Goal: Information Seeking & Learning: Learn about a topic

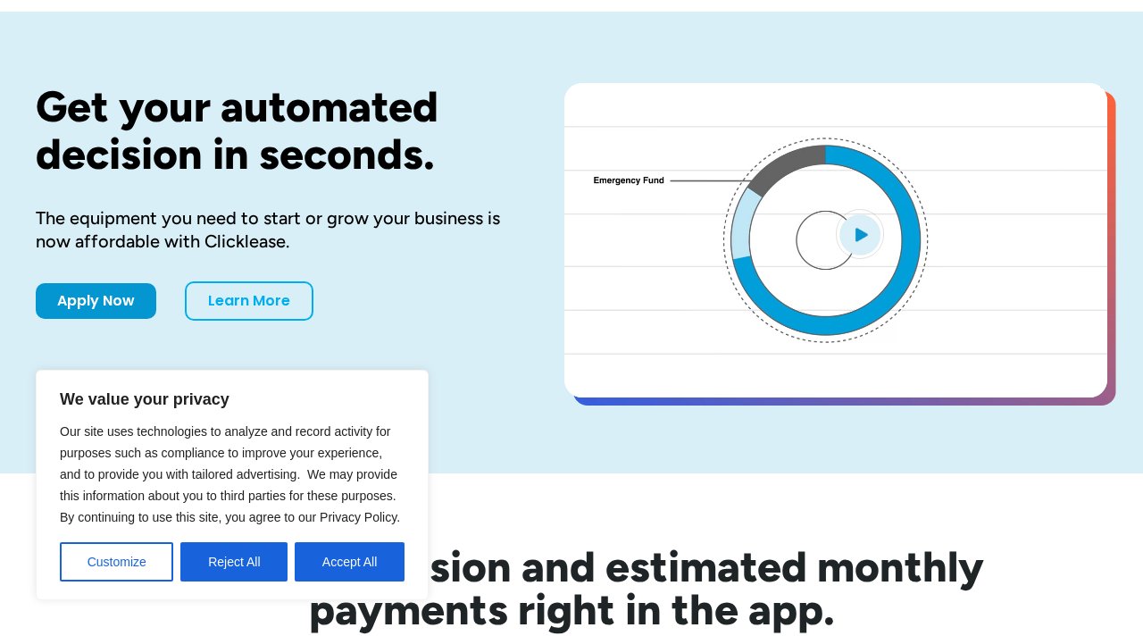
scroll to position [99, 0]
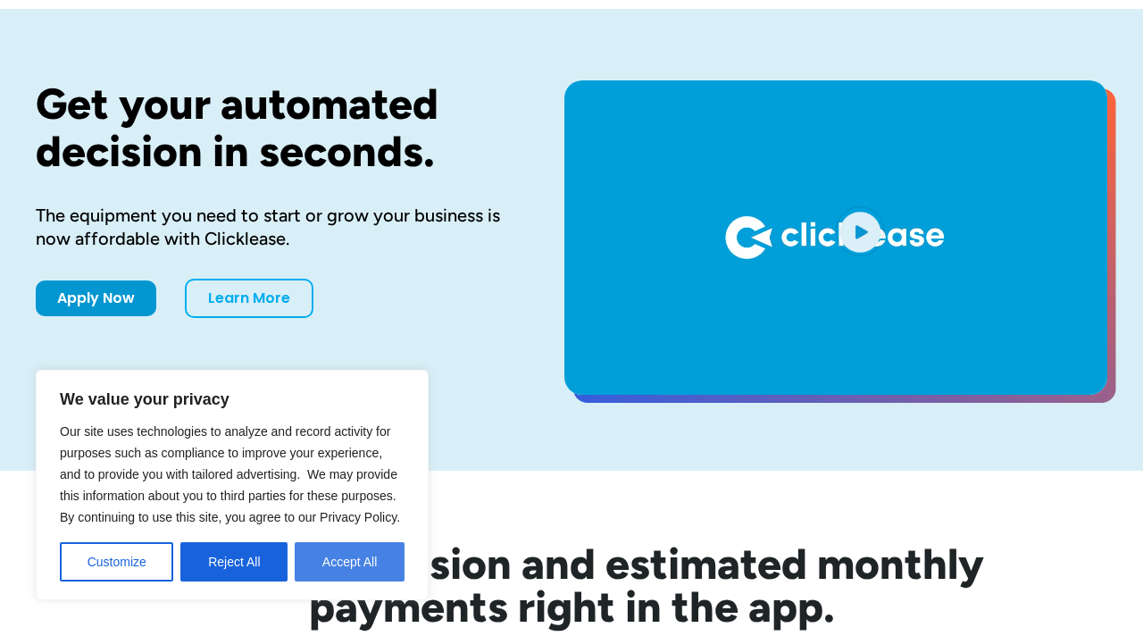
click at [358, 562] on button "Accept All" at bounding box center [350, 561] width 110 height 39
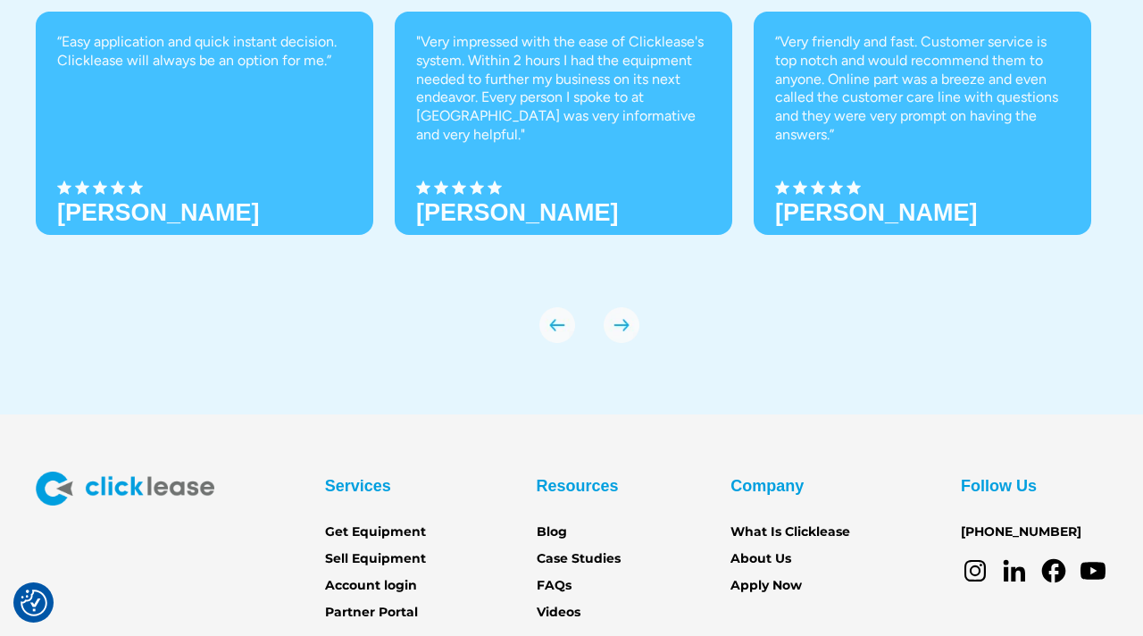
scroll to position [6222, 0]
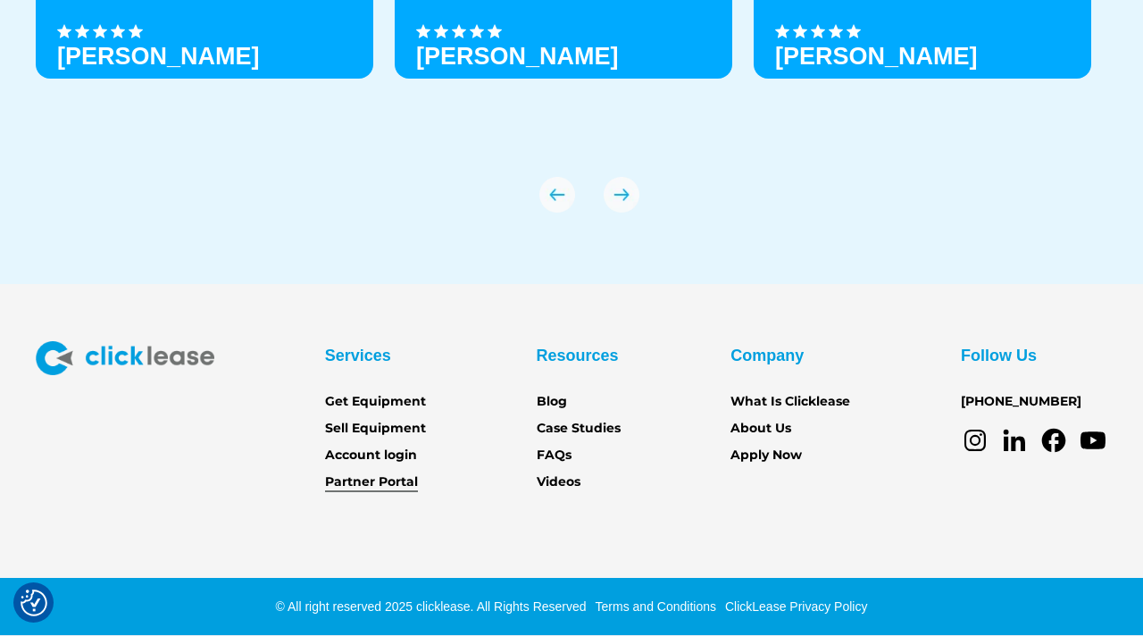
click at [386, 479] on link "Partner Portal" at bounding box center [371, 483] width 93 height 20
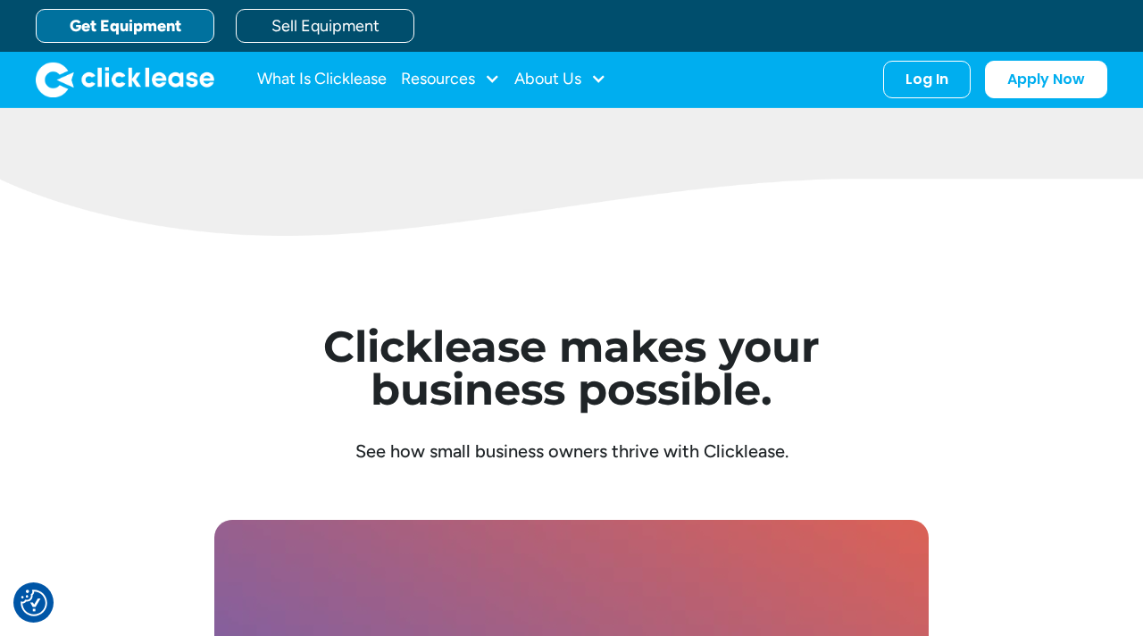
scroll to position [4359, 0]
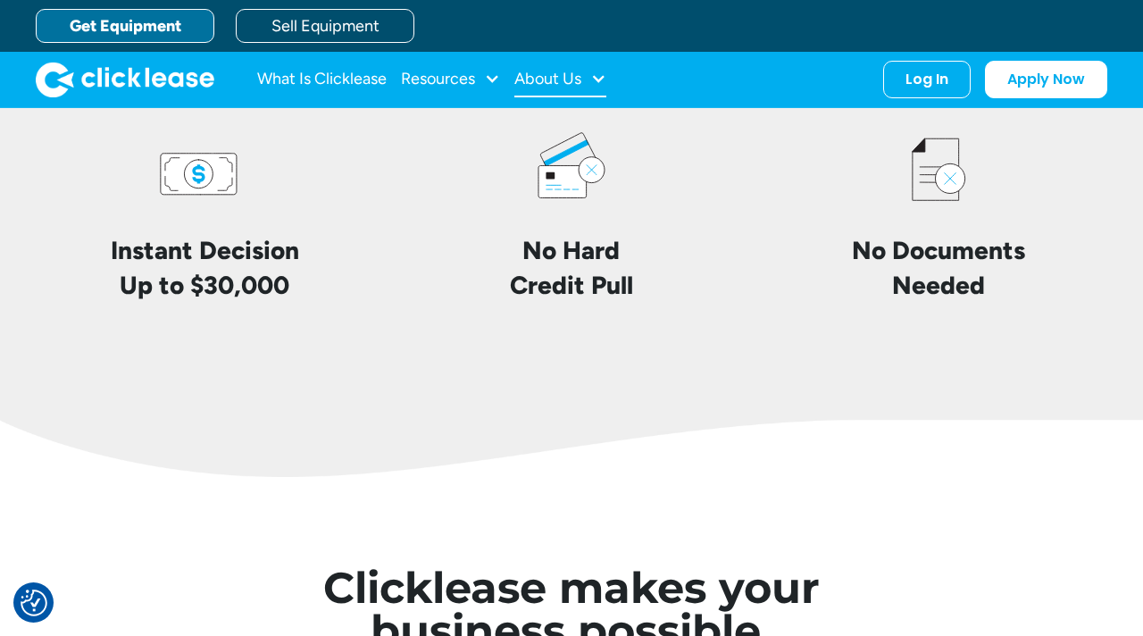
click at [554, 79] on div "About Us" at bounding box center [548, 79] width 67 height 0
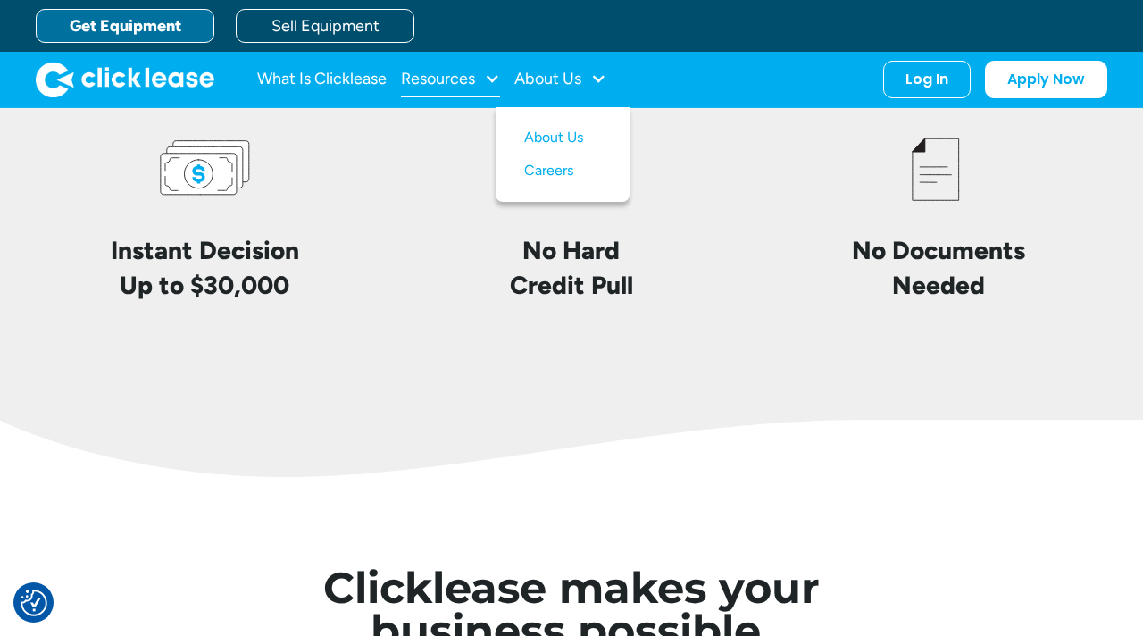
click at [477, 80] on div "Resources" at bounding box center [450, 80] width 99 height 36
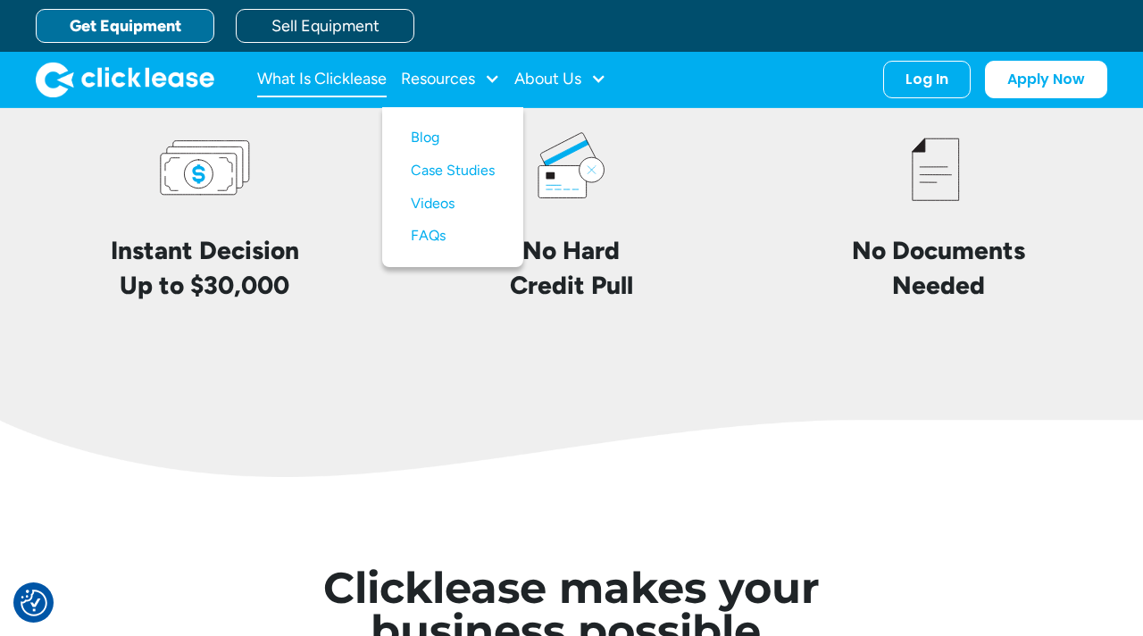
click at [378, 75] on link "What Is Clicklease" at bounding box center [322, 80] width 130 height 36
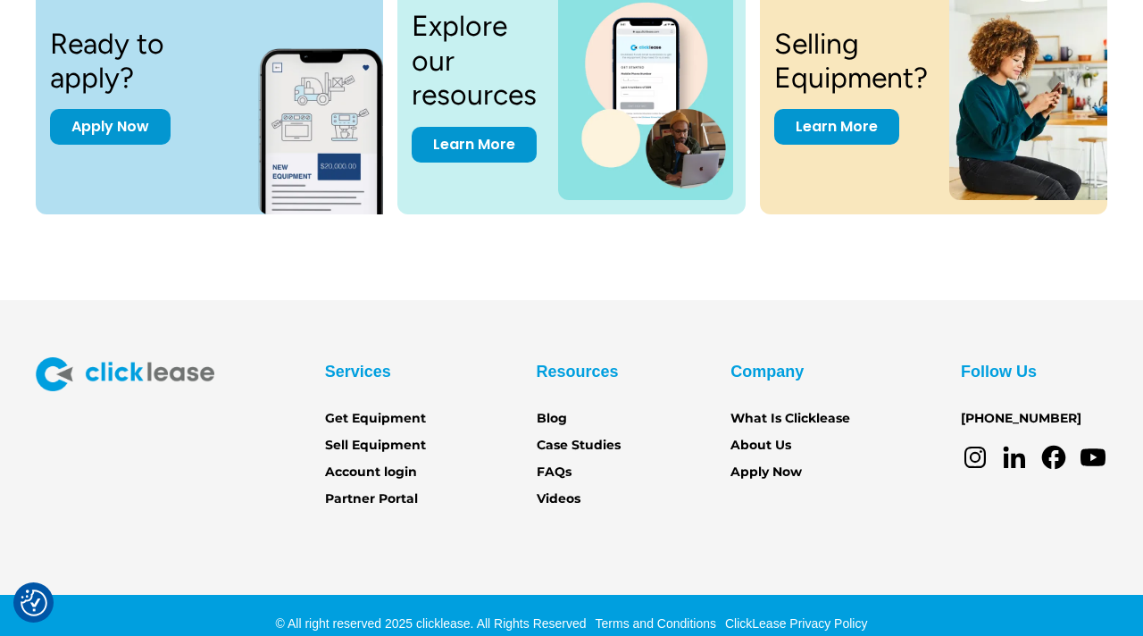
scroll to position [2493, 0]
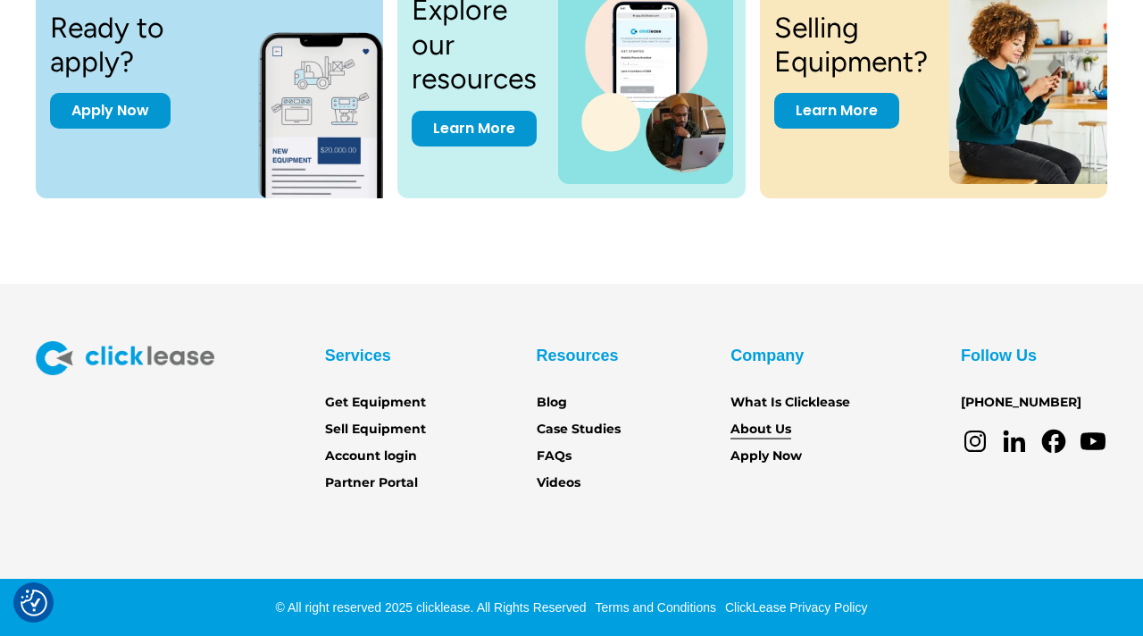
click at [753, 424] on link "About Us" at bounding box center [761, 430] width 61 height 20
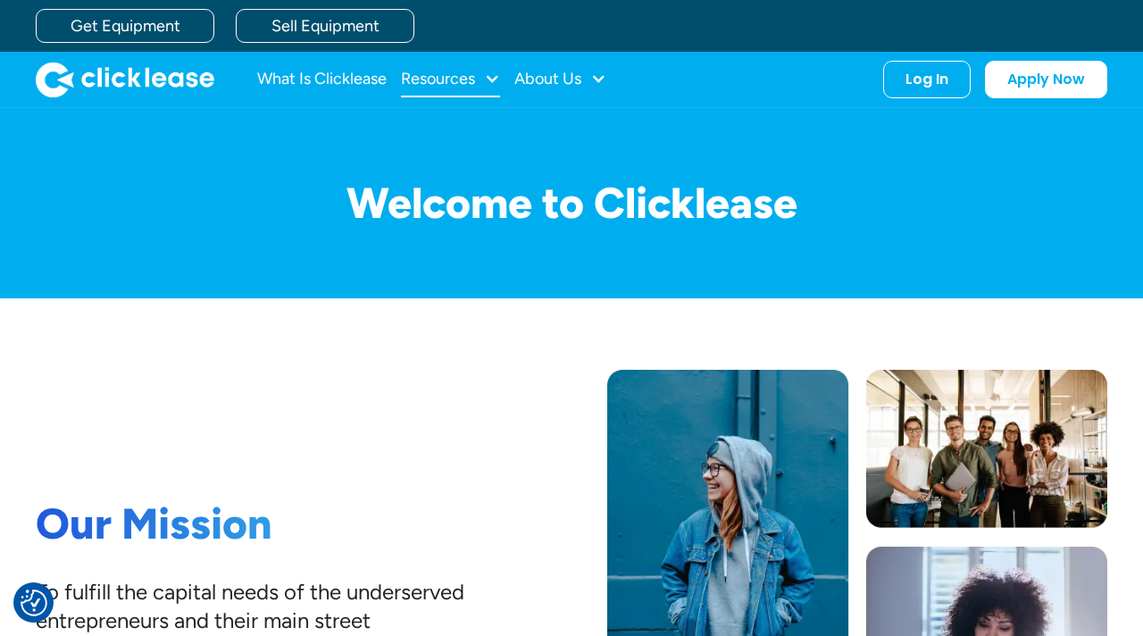
click at [463, 79] on div "Resources" at bounding box center [438, 79] width 74 height 0
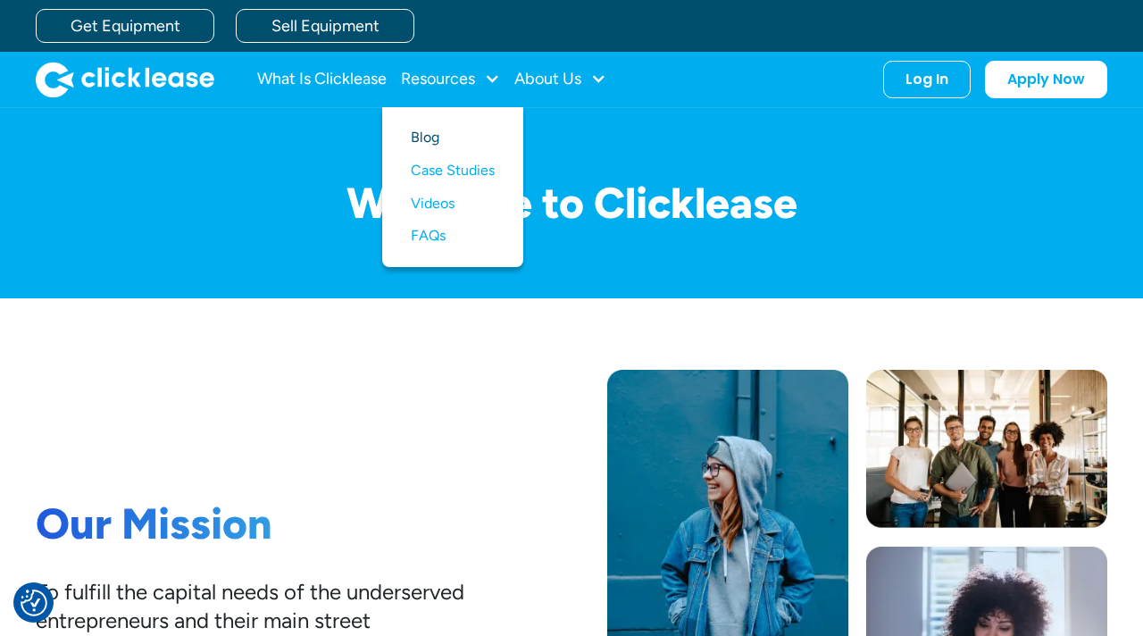
click at [436, 132] on link "Blog" at bounding box center [453, 137] width 84 height 33
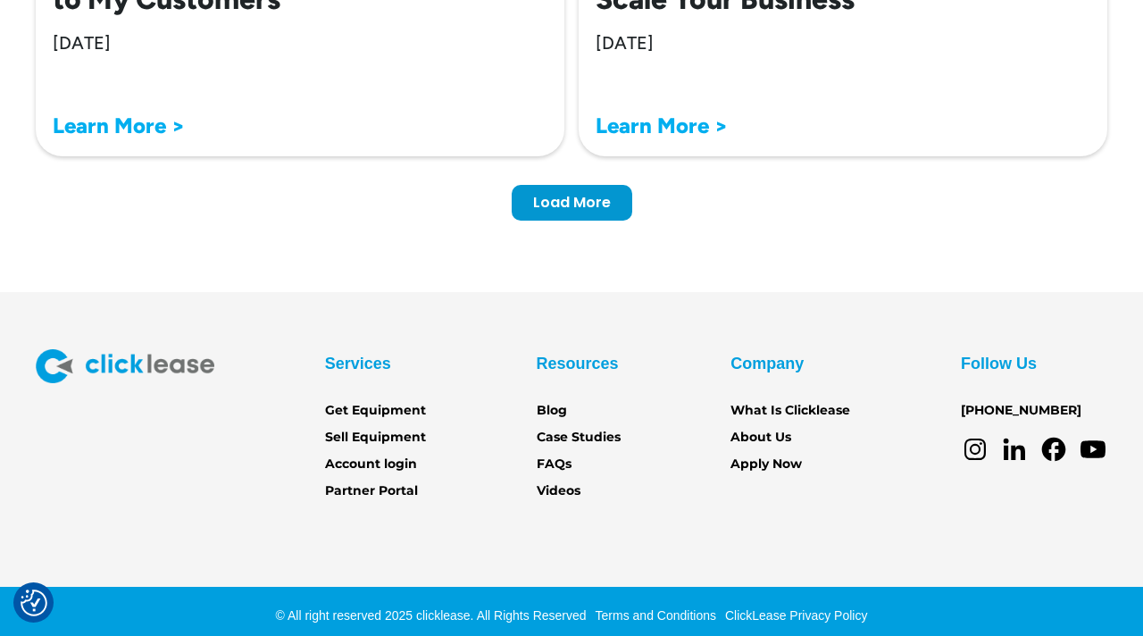
scroll to position [5868, 0]
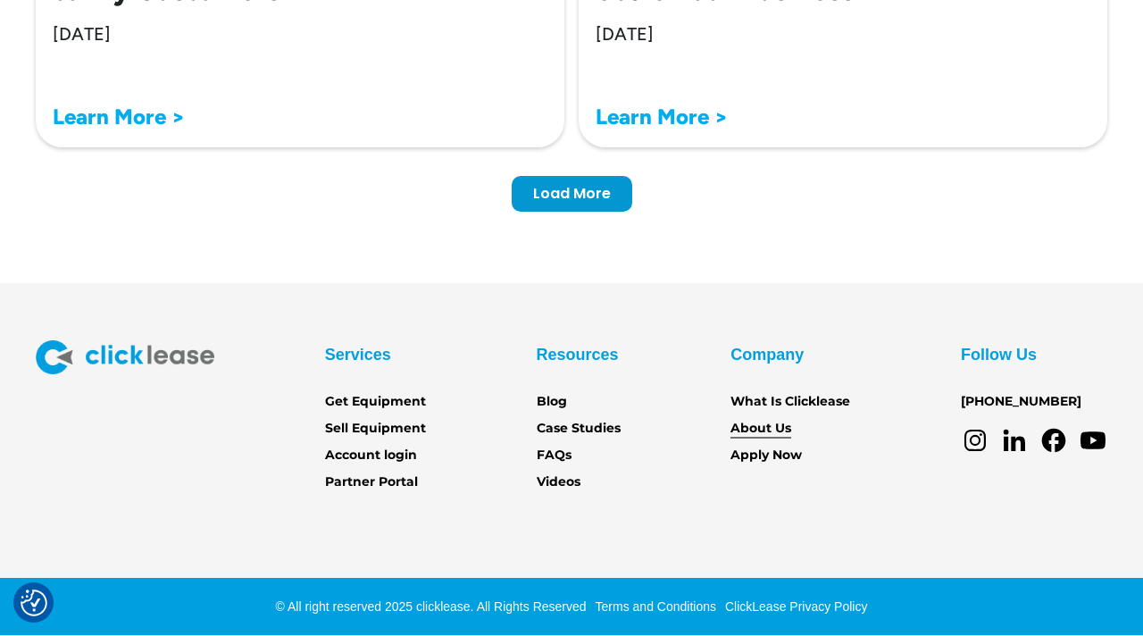
click at [764, 425] on link "About Us" at bounding box center [761, 429] width 61 height 20
